Goal: Task Accomplishment & Management: Use online tool/utility

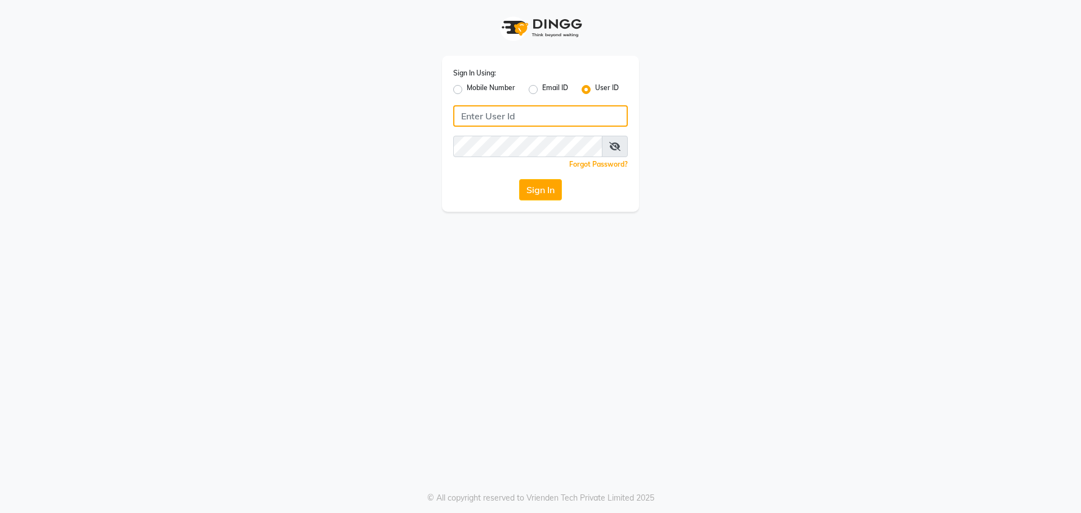
type input "keshhara123"
click at [537, 204] on div "Sign In Using: Mobile Number Email ID User ID keshhara123 Remember me Forgot Pa…" at bounding box center [540, 134] width 197 height 156
click at [537, 189] on button "Sign In" at bounding box center [540, 189] width 43 height 21
